Goal: Transaction & Acquisition: Purchase product/service

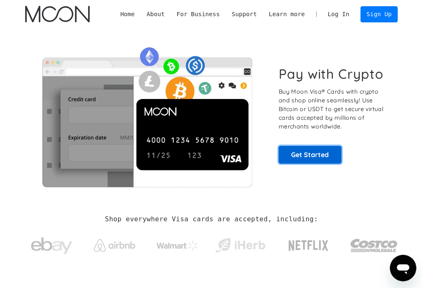
click at [314, 161] on link "Get Started" at bounding box center [310, 155] width 63 height 18
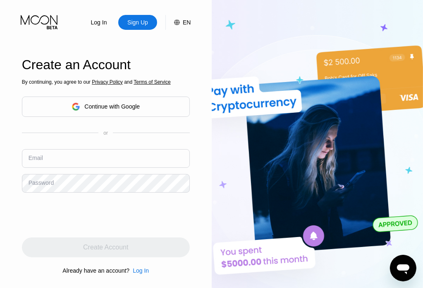
click at [131, 30] on div "Sign Up" at bounding box center [137, 22] width 39 height 15
click at [137, 24] on div "Sign Up" at bounding box center [138, 22] width 22 height 8
click at [121, 153] on input "text" at bounding box center [106, 158] width 168 height 19
paste input "[EMAIL_ADDRESS][DOMAIN_NAME]"
type input "[EMAIL_ADDRESS][DOMAIN_NAME]"
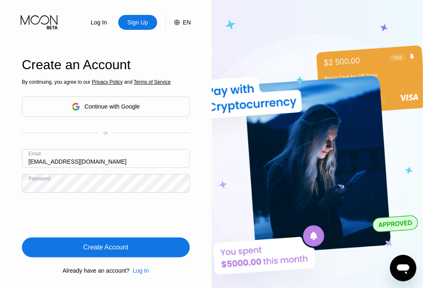
click at [114, 240] on div "Create Account" at bounding box center [106, 247] width 168 height 20
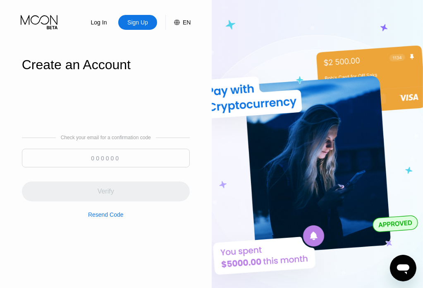
click at [81, 158] on input at bounding box center [106, 158] width 168 height 19
paste input "924102"
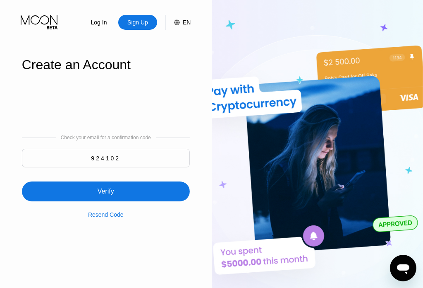
type input "924102"
click at [109, 197] on div "Verify" at bounding box center [106, 191] width 168 height 20
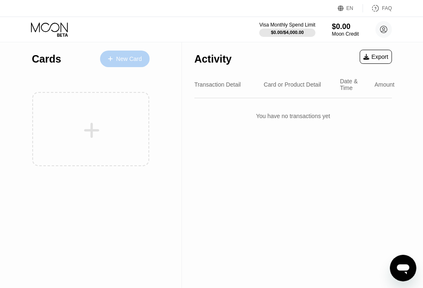
click at [132, 61] on div "New Card" at bounding box center [129, 58] width 26 height 7
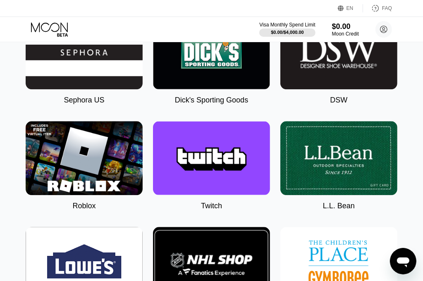
scroll to position [1354, 0]
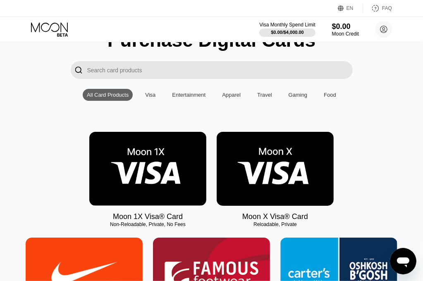
scroll to position [8, 0]
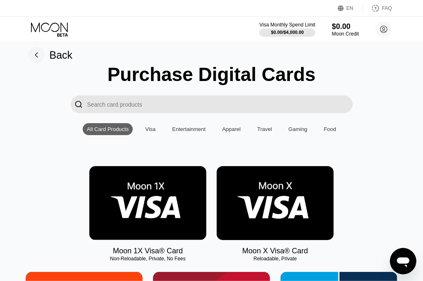
click at [145, 103] on input "Search card products" at bounding box center [220, 105] width 266 height 18
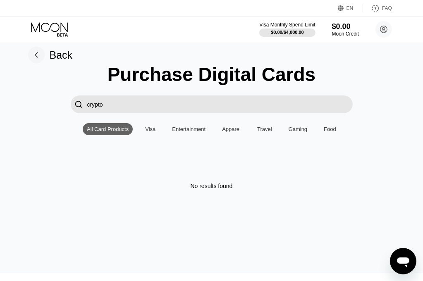
click at [148, 101] on input "crypto" at bounding box center [220, 105] width 266 height 18
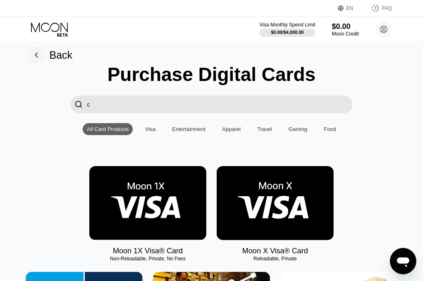
type input "c"
click at [39, 57] on rect at bounding box center [36, 55] width 17 height 17
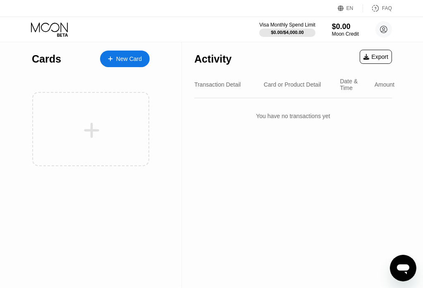
click at [132, 53] on div "New Card" at bounding box center [125, 58] width 50 height 17
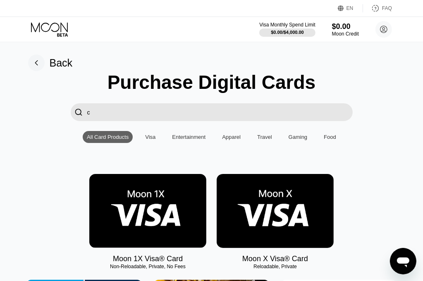
click at [157, 142] on div "Visa" at bounding box center [150, 137] width 19 height 12
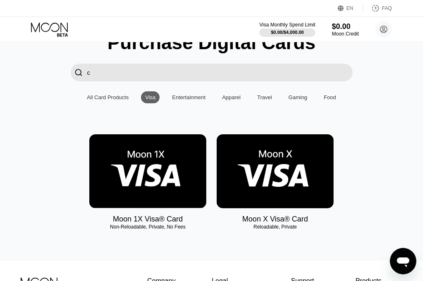
scroll to position [41, 0]
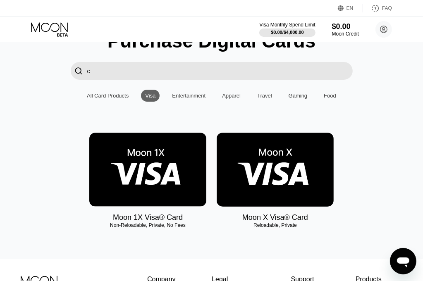
click at [161, 159] on img at bounding box center [147, 170] width 117 height 74
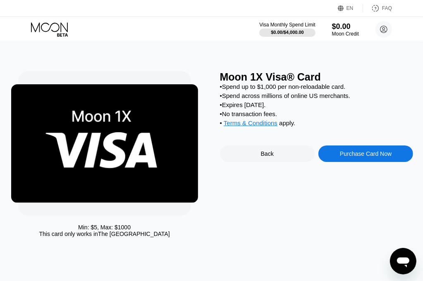
click at [346, 157] on div "Purchase Card Now" at bounding box center [366, 154] width 52 height 7
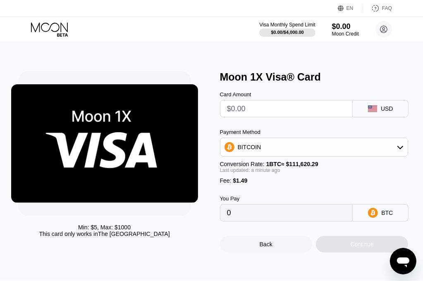
drag, startPoint x: 346, startPoint y: 160, endPoint x: 337, endPoint y: 177, distance: 18.7
click at [337, 173] on div "Last updated: a minute ago" at bounding box center [314, 171] width 189 height 6
click at [331, 149] on div "BITCOIN" at bounding box center [315, 147] width 188 height 17
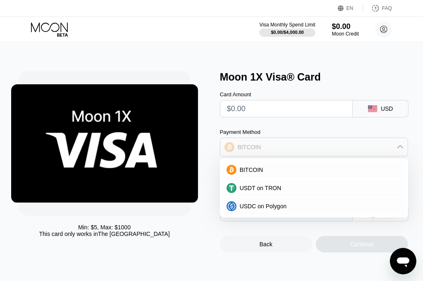
click at [276, 147] on div "BITCOIN" at bounding box center [315, 147] width 188 height 17
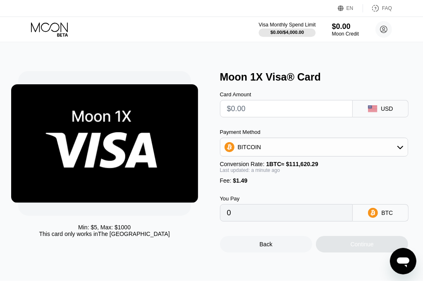
click at [280, 27] on div "Visa Monthly Spend Limit" at bounding box center [287, 25] width 57 height 6
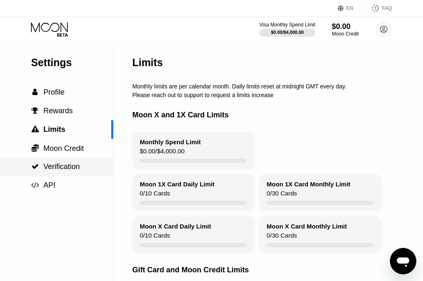
click at [76, 170] on span "Verification" at bounding box center [61, 167] width 36 height 8
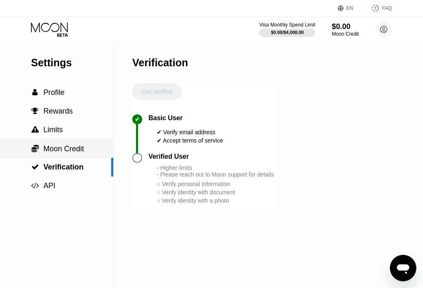
click at [86, 153] on div " Moon Credit" at bounding box center [56, 148] width 113 height 9
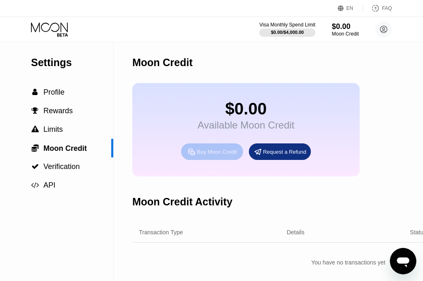
click at [204, 155] on div "Buy Moon Credit" at bounding box center [217, 152] width 40 height 7
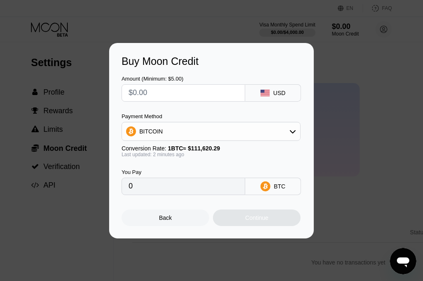
click at [349, 101] on div "Buy Moon Credit Amount (Minimum: $5.00) USD Payment Method BITCOIN Conversion R…" at bounding box center [211, 141] width 423 height 196
click at [171, 219] on div "Back" at bounding box center [165, 218] width 13 height 7
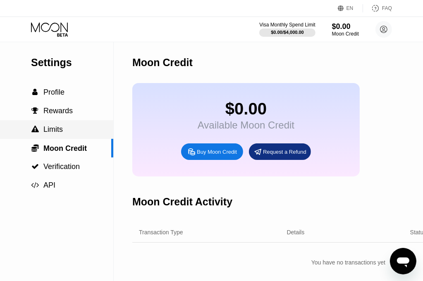
click at [78, 124] on div " Limits" at bounding box center [56, 129] width 113 height 19
